Goal: Information Seeking & Learning: Learn about a topic

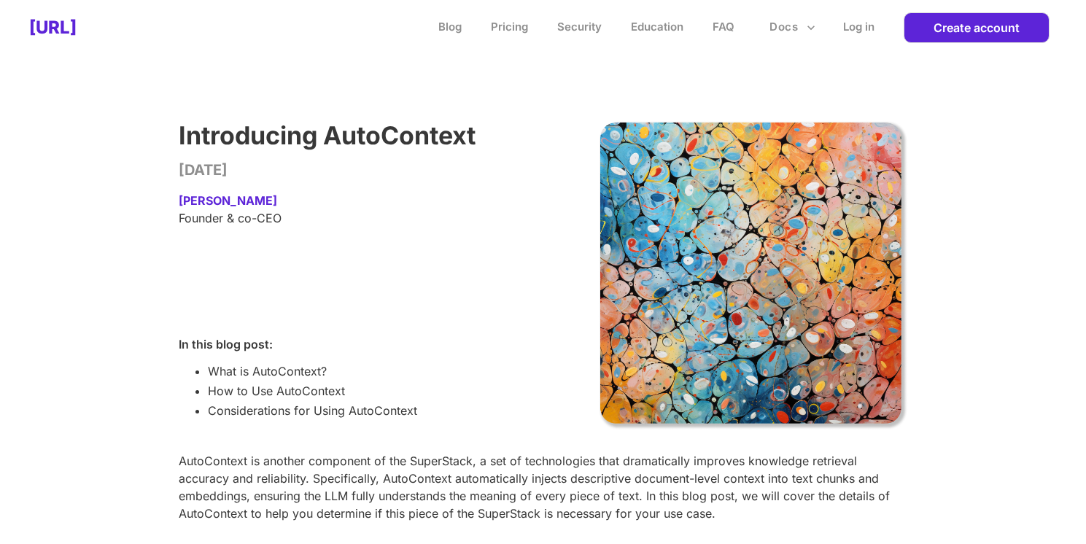
click at [77, 26] on h2 "[URL]" at bounding box center [52, 27] width 47 height 21
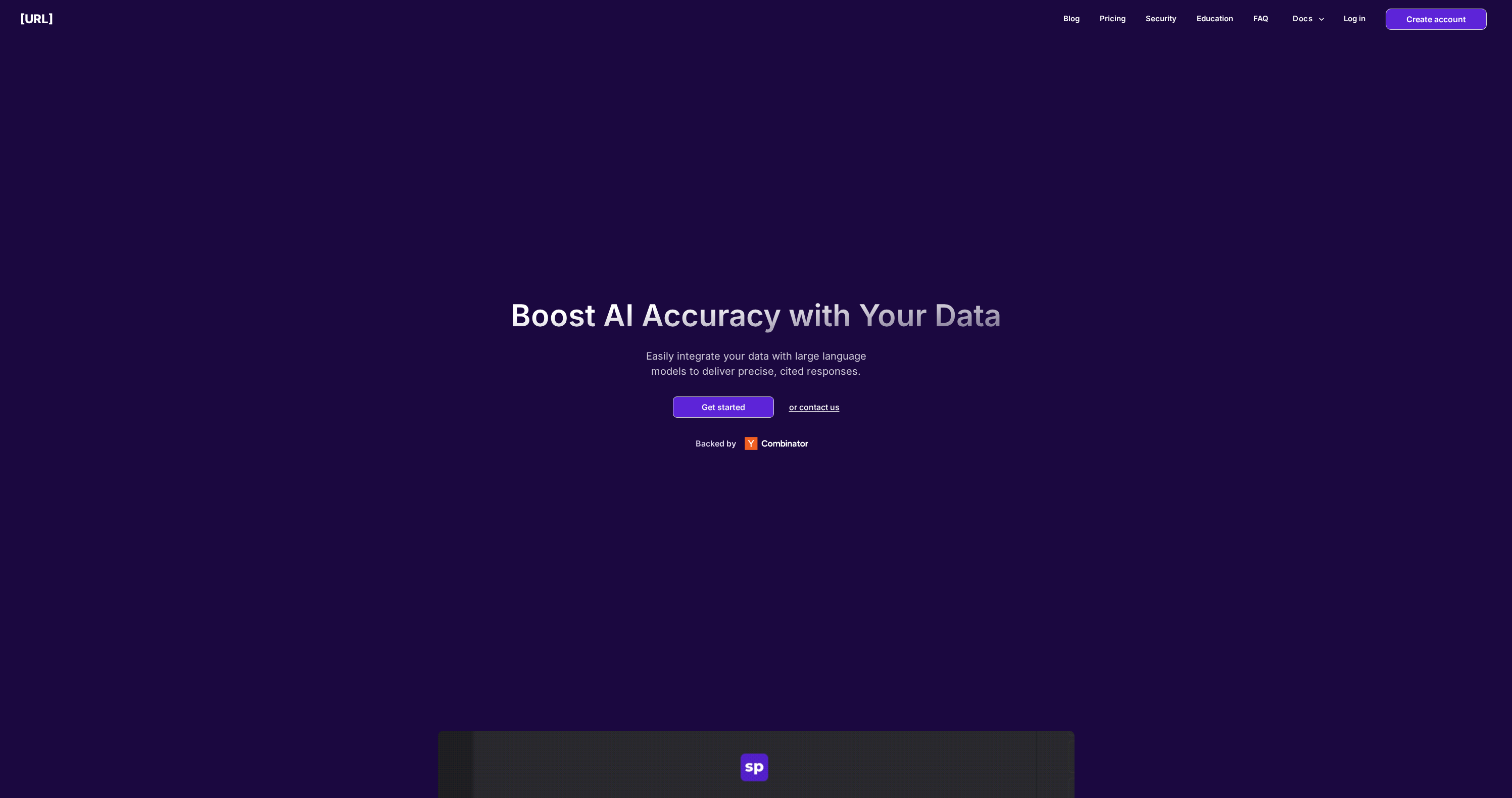
click at [751, 20] on button "Docs" at bounding box center [1309, 19] width 40 height 19
click at [751, 98] on li "Examples" at bounding box center [1282, 94] width 91 height 17
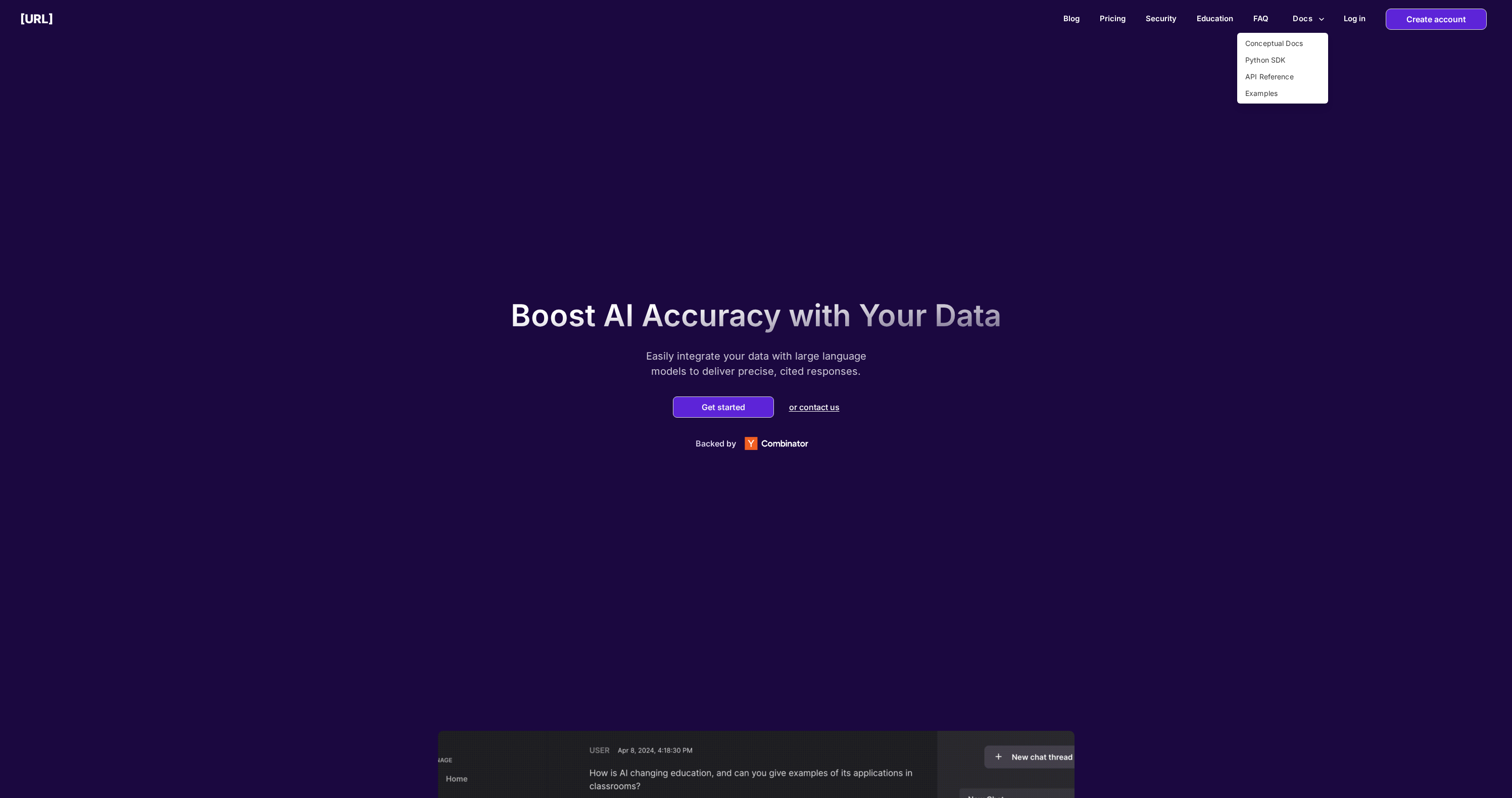
click at [368, 309] on div at bounding box center [756, 399] width 1512 height 798
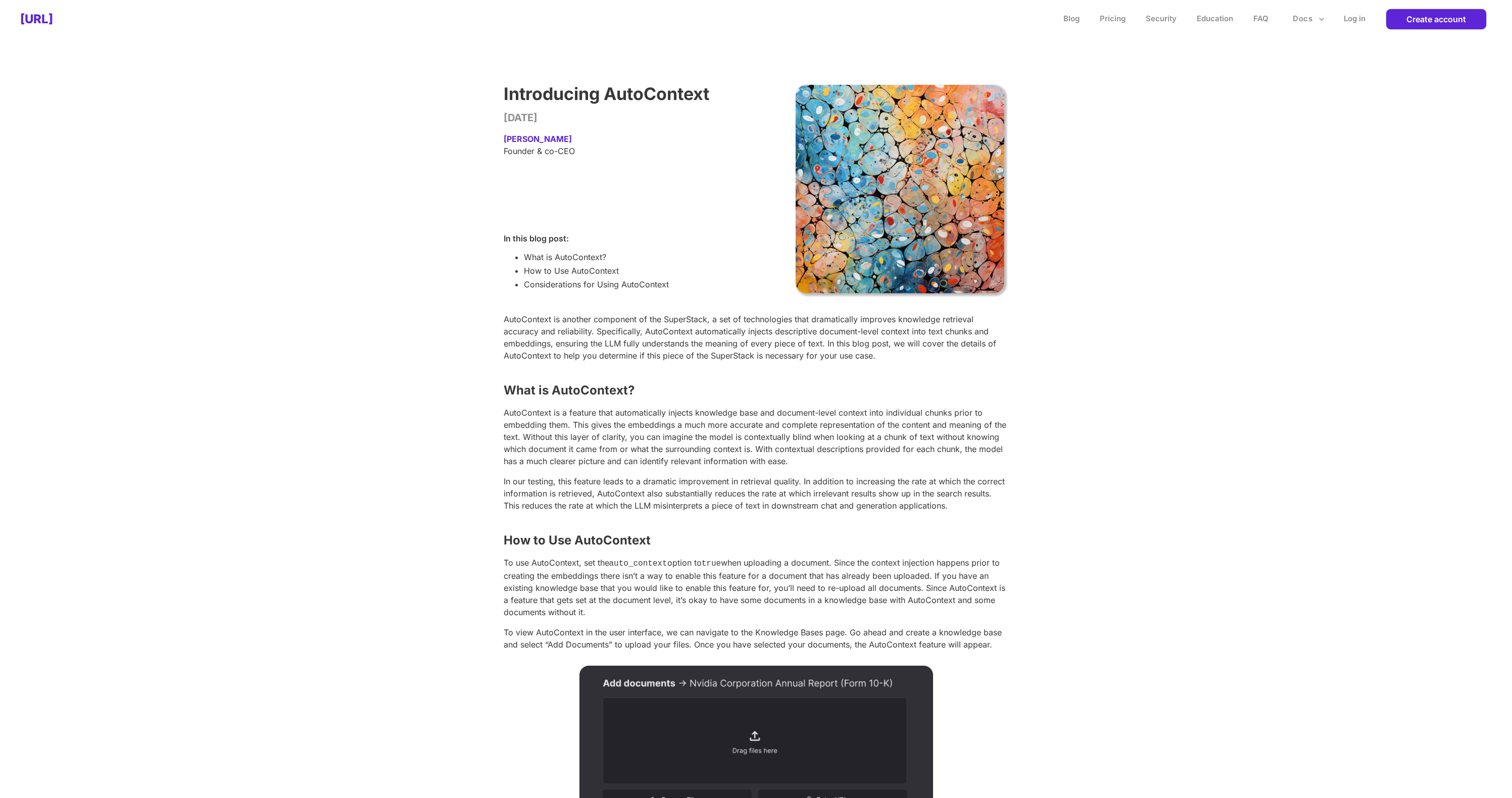
click at [751, 161] on div "Introducing AutoContext [DATE] [PERSON_NAME] Founder & co-CEO In this blog post…" at bounding box center [756, 786] width 1512 height 1497
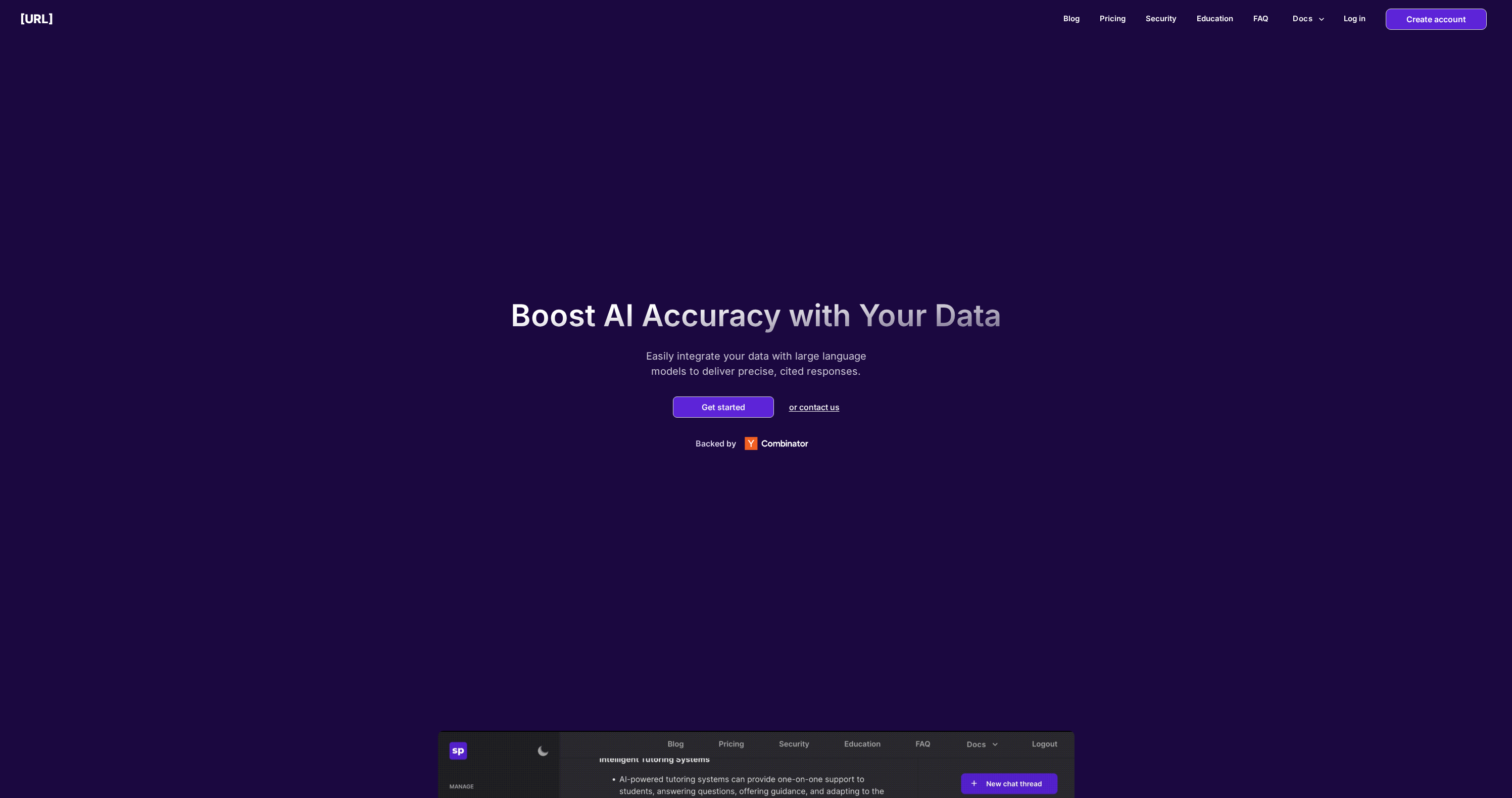
click at [751, 171] on div "Boost AI Accuracy with Your Data Easily integrate your data with large language…" at bounding box center [756, 371] width 1512 height 718
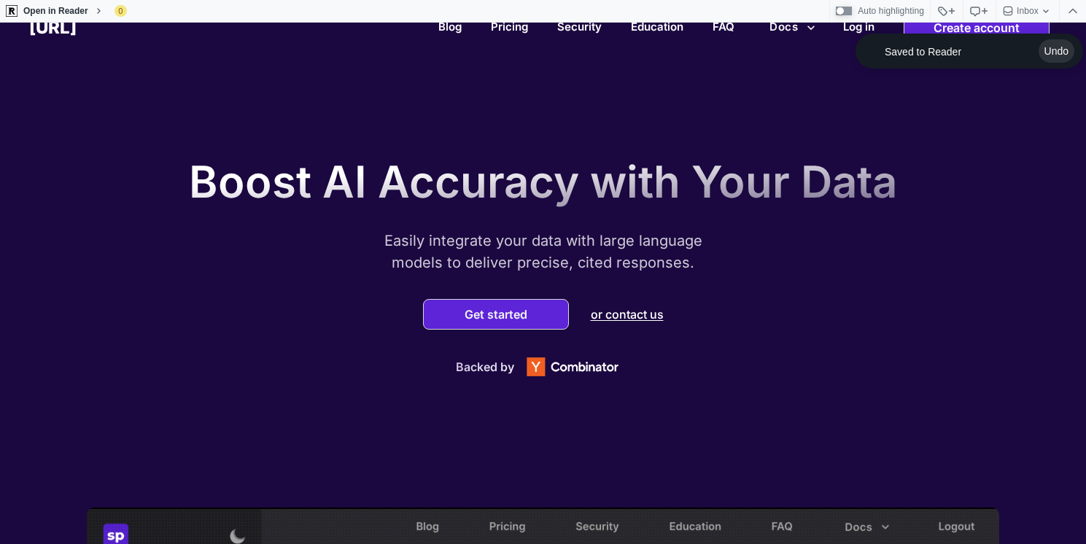
click at [608, 155] on p "Boost AI Accuracy with Your Data" at bounding box center [543, 181] width 708 height 53
